Goal: Obtain resource: Download file/media

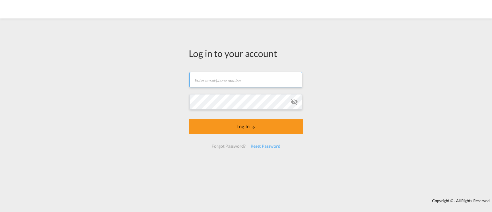
type input "ocean@gosynergie.com"
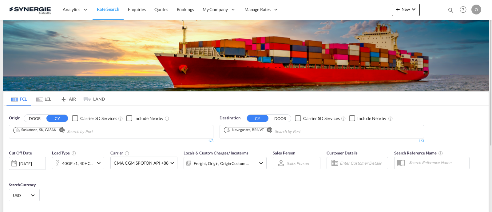
click at [449, 10] on md-icon "icon-magnify" at bounding box center [450, 10] width 7 height 7
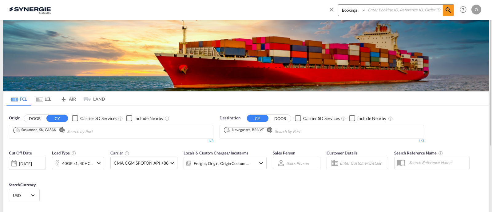
click at [355, 10] on select "Bookings Quotes Enquiries" at bounding box center [352, 10] width 29 height 11
select select "Quotes"
click at [338, 5] on select "Bookings Quotes Enquiries" at bounding box center [352, 10] width 29 height 11
click at [389, 9] on input at bounding box center [404, 10] width 77 height 11
paste input "SYC000012853"
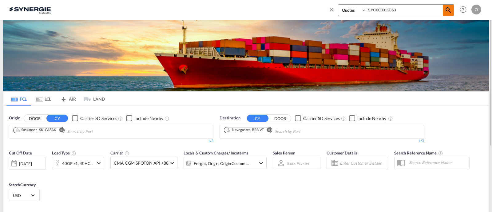
type input "SYC000012853"
click at [443, 10] on span at bounding box center [447, 10] width 11 height 11
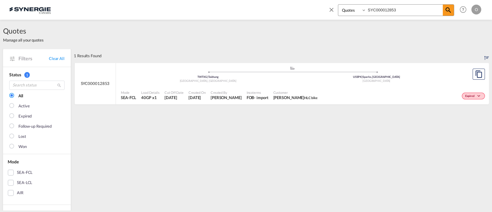
click at [271, 92] on div "Customer Hala Laalj HLC bike" at bounding box center [295, 95] width 49 height 15
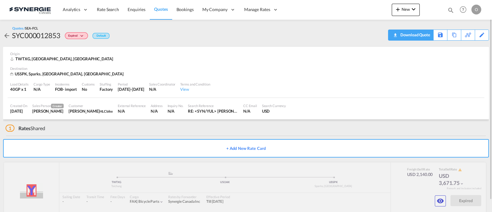
click at [428, 36] on div "Download Quote" at bounding box center [414, 35] width 31 height 10
